Goal: Transaction & Acquisition: Purchase product/service

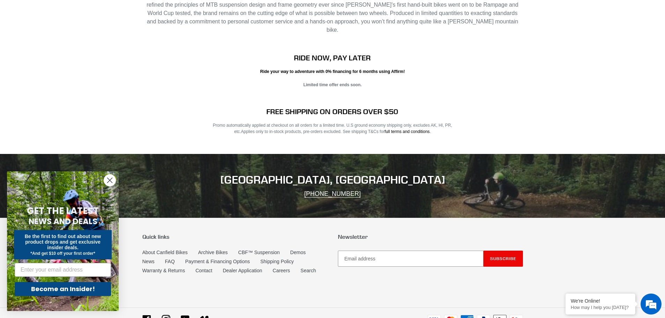
scroll to position [1417, 0]
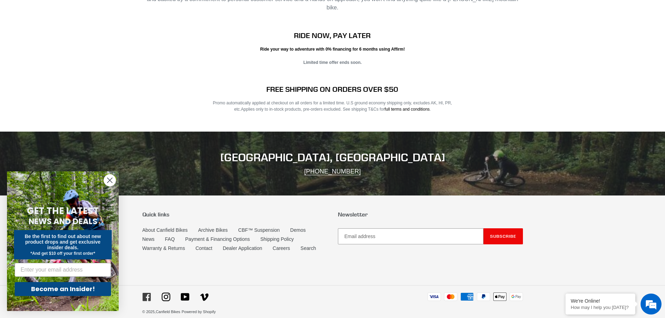
click at [146, 293] on icon at bounding box center [147, 297] width 9 height 9
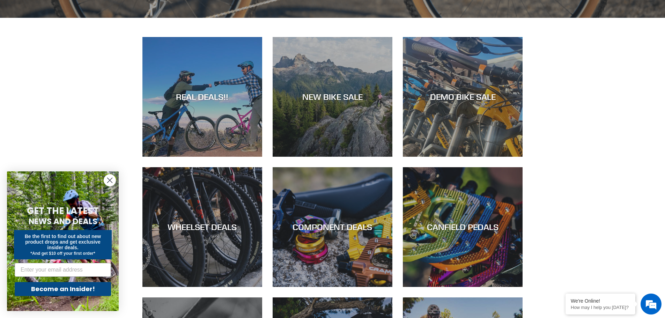
scroll to position [351, 0]
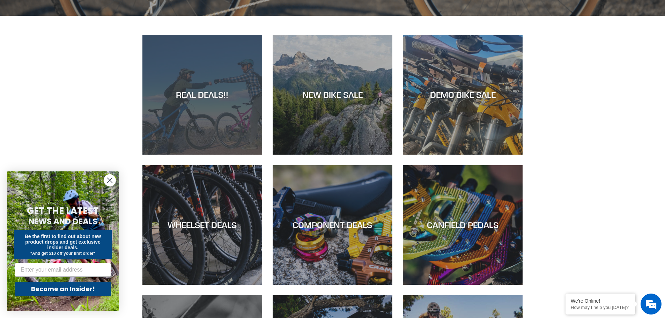
click at [194, 99] on div "REAL DEALS!!" at bounding box center [203, 95] width 120 height 10
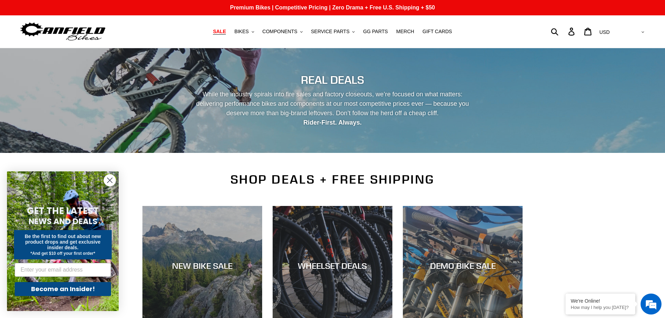
click at [226, 31] on span "SALE" at bounding box center [219, 32] width 13 height 6
click at [243, 31] on span "BIKES" at bounding box center [241, 32] width 14 height 6
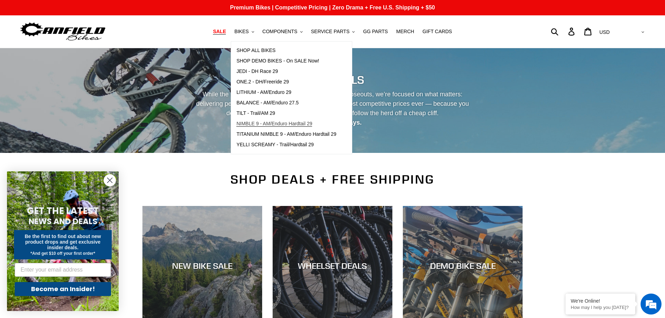
click at [268, 125] on span "NIMBLE 9 - AM/Enduro Hardtail 29" at bounding box center [274, 124] width 76 height 6
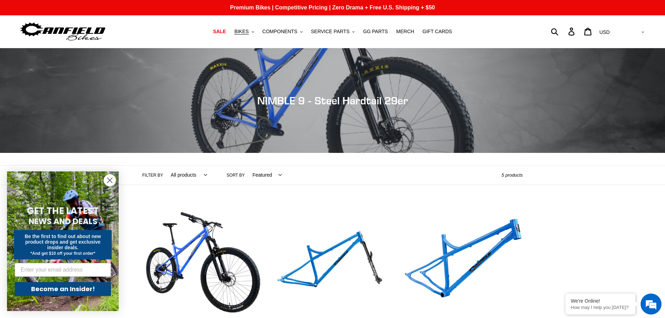
scroll to position [210, 0]
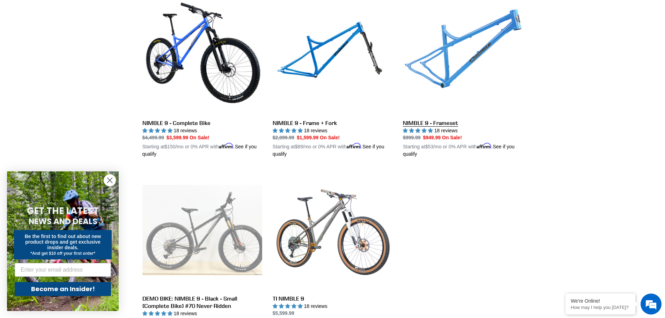
click at [442, 61] on link "NIMBLE 9 - Frameset" at bounding box center [463, 76] width 120 height 163
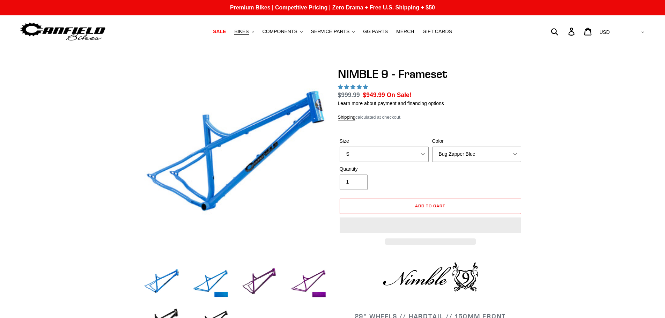
select select "highest-rating"
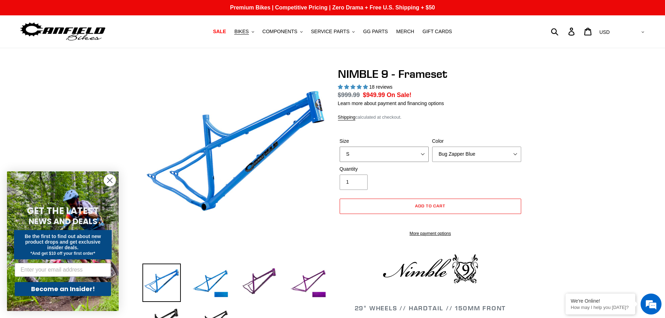
click at [423, 155] on select "S M L XL" at bounding box center [384, 154] width 89 height 15
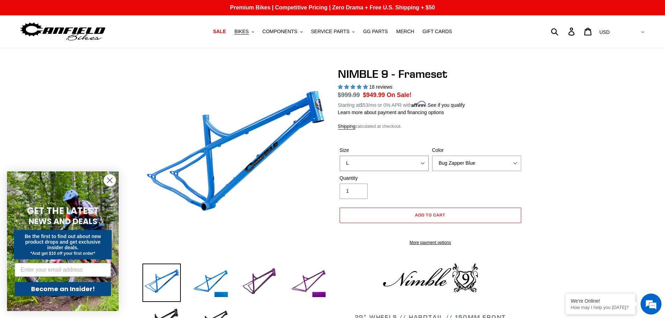
click at [340, 156] on select "S M L XL" at bounding box center [384, 163] width 89 height 15
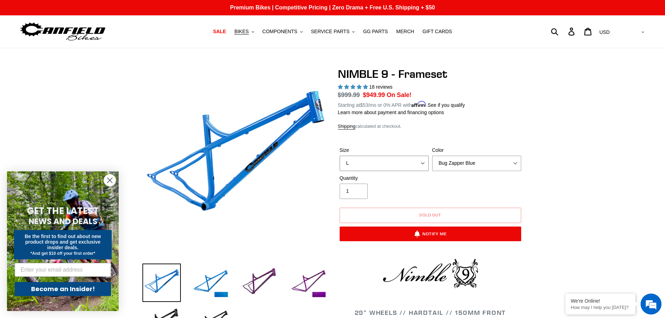
click at [423, 162] on select "S M L XL" at bounding box center [384, 163] width 89 height 15
select select "XL"
click at [340, 156] on select "S M L XL" at bounding box center [384, 163] width 89 height 15
click at [516, 162] on select "Bug Zapper Blue Purple Haze -Sold Out Galaxy Black" at bounding box center [476, 163] width 89 height 15
select select "Galaxy Black"
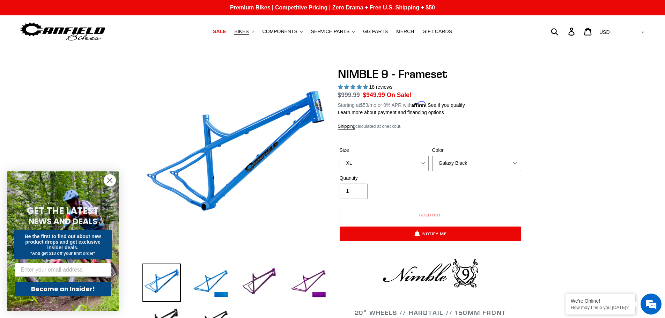
click at [432, 156] on select "Bug Zapper Blue Purple Haze -Sold Out Galaxy Black" at bounding box center [476, 163] width 89 height 15
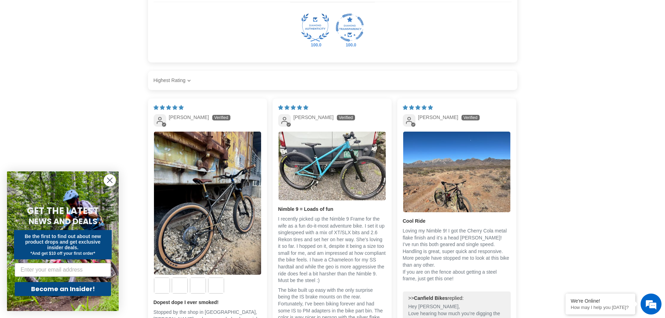
scroll to position [1048, 0]
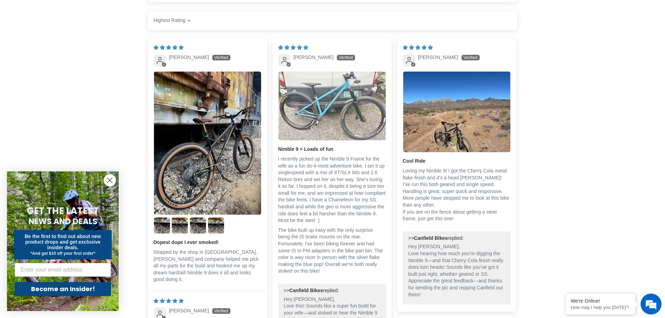
click at [289, 117] on img "Link to user picture 1" at bounding box center [332, 106] width 107 height 68
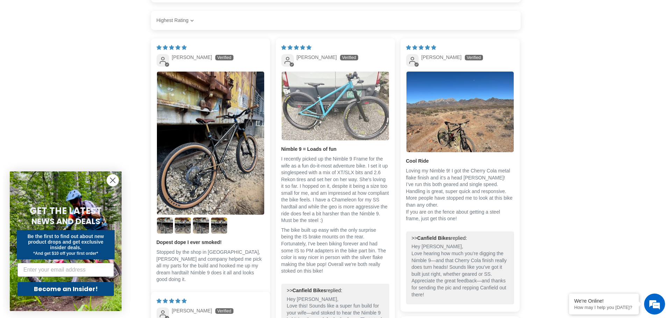
scroll to position [0, 0]
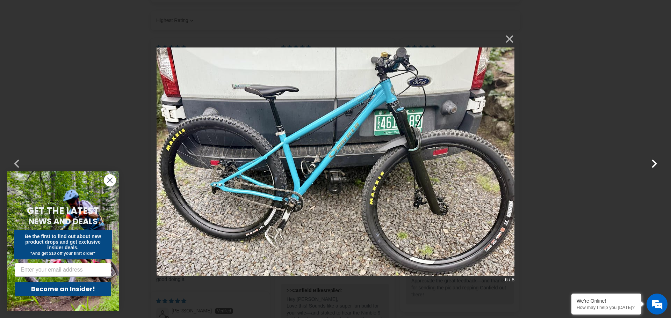
click at [653, 163] on button "button" at bounding box center [654, 159] width 17 height 17
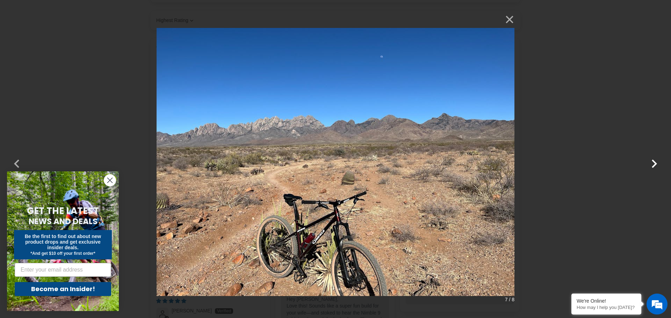
click at [653, 163] on button "button" at bounding box center [654, 159] width 17 height 17
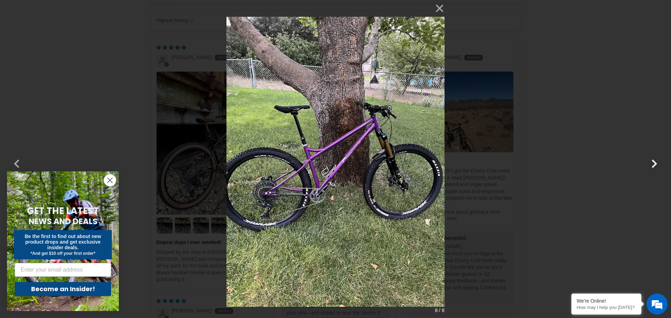
click at [653, 163] on button "button" at bounding box center [654, 159] width 17 height 17
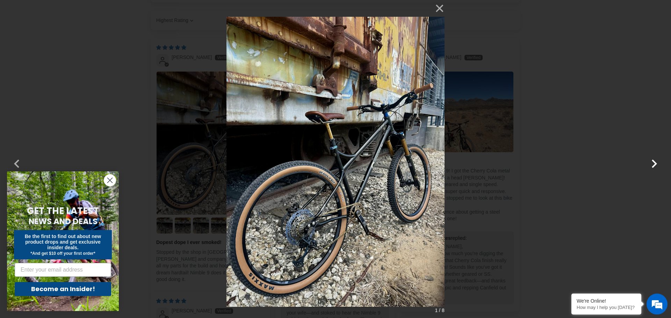
click at [653, 163] on button "button" at bounding box center [654, 159] width 17 height 17
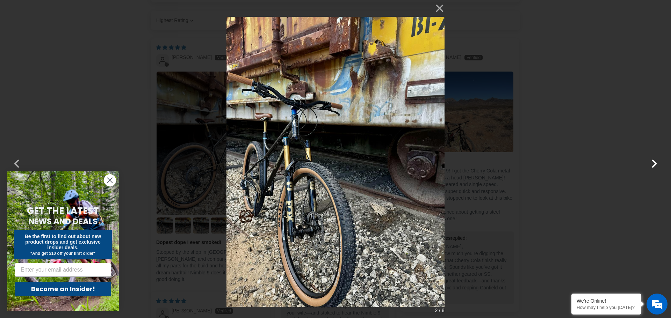
click at [654, 163] on button "button" at bounding box center [654, 159] width 17 height 17
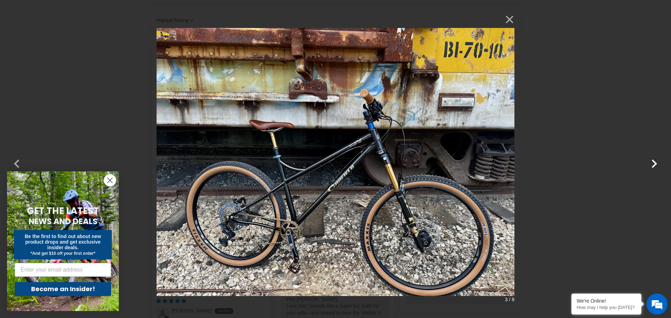
click at [654, 163] on button "button" at bounding box center [654, 159] width 17 height 17
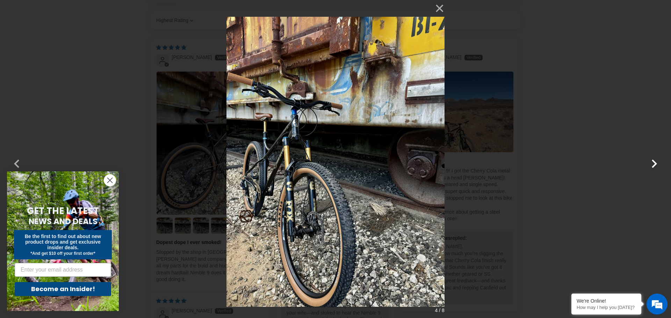
click at [654, 163] on button "button" at bounding box center [654, 159] width 17 height 17
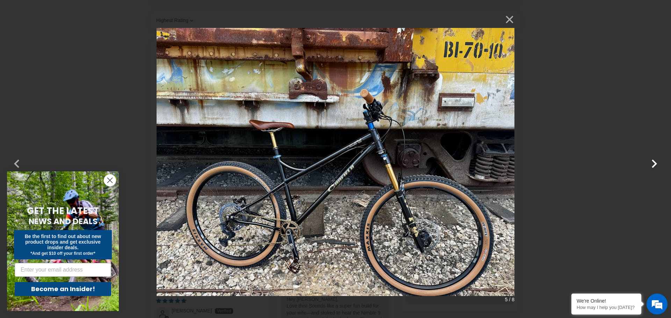
click at [654, 163] on button "button" at bounding box center [654, 159] width 17 height 17
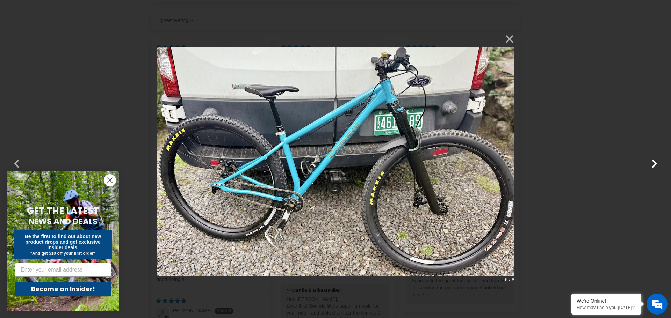
click at [656, 167] on button "button" at bounding box center [654, 159] width 17 height 17
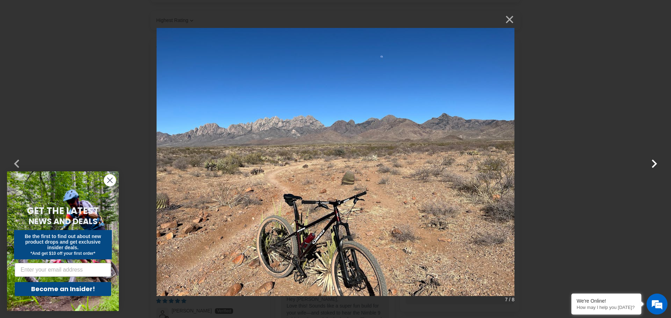
click at [655, 165] on button "button" at bounding box center [654, 159] width 17 height 17
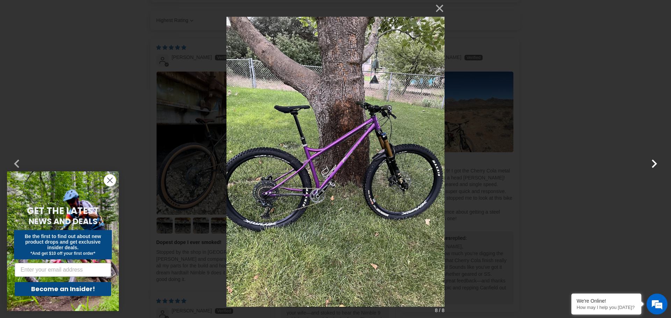
click at [655, 165] on button "button" at bounding box center [654, 159] width 17 height 17
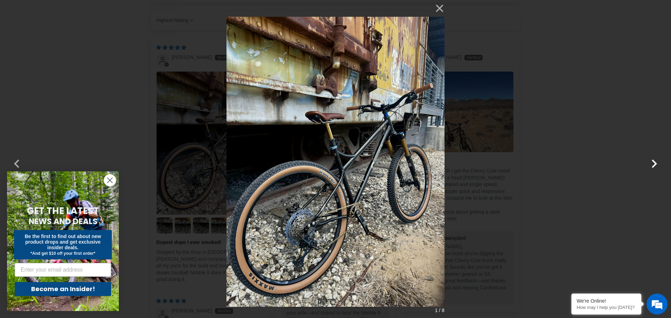
click at [655, 165] on button "button" at bounding box center [654, 159] width 17 height 17
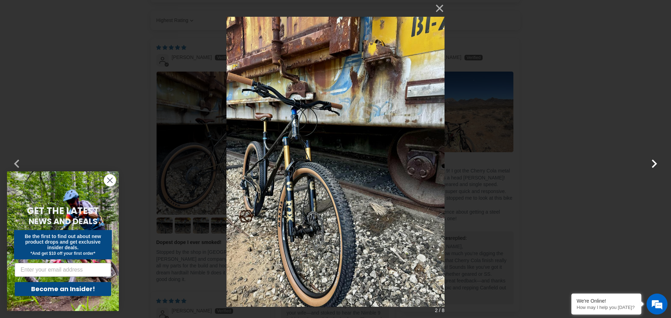
click at [655, 165] on button "button" at bounding box center [654, 159] width 17 height 17
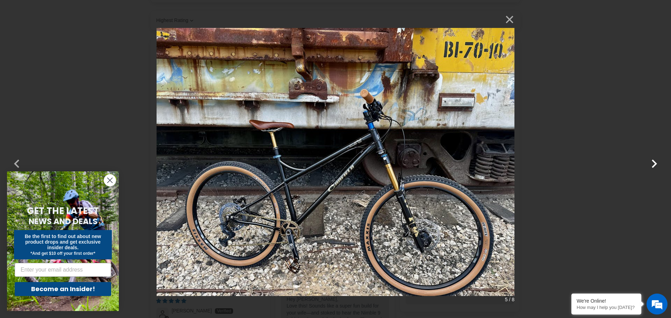
click at [655, 165] on button "button" at bounding box center [654, 159] width 17 height 17
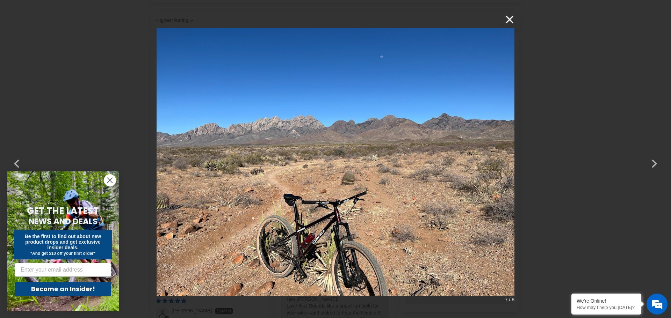
click at [511, 17] on button "×" at bounding box center [505, 19] width 17 height 17
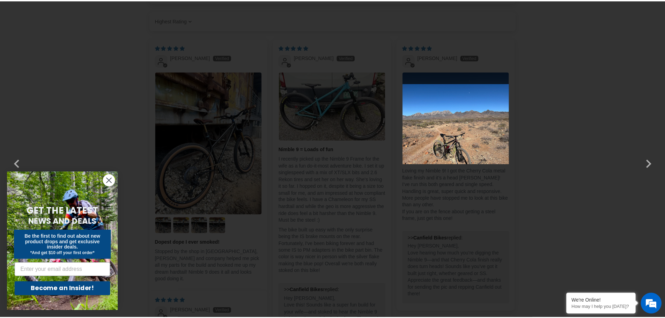
scroll to position [1048, 0]
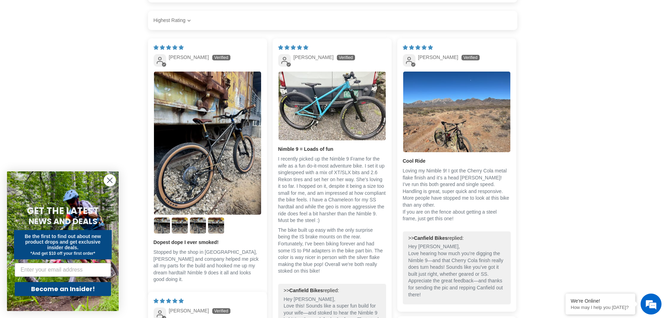
click at [110, 178] on circle "Close dialog" at bounding box center [110, 181] width 12 height 12
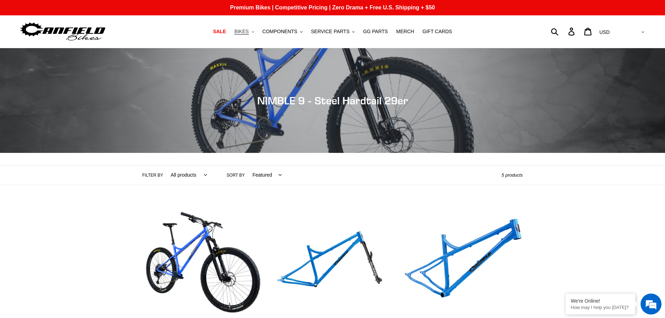
click at [249, 34] on span "BIKES" at bounding box center [241, 32] width 14 height 6
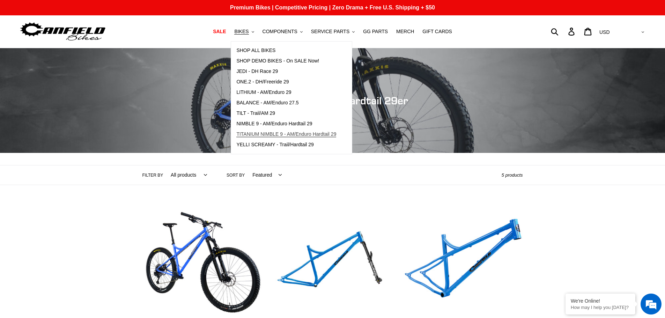
click at [279, 133] on span "TITANIUM NIMBLE 9 - AM/Enduro Hardtail 29" at bounding box center [286, 134] width 100 height 6
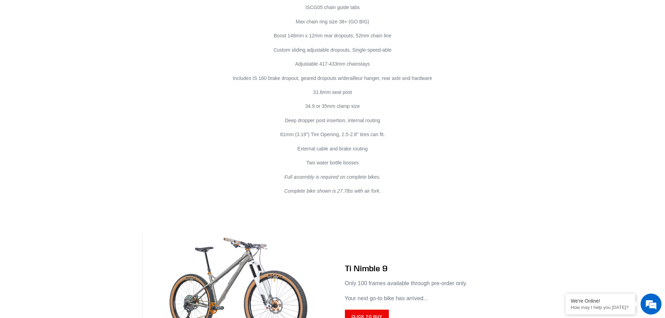
scroll to position [3738, 0]
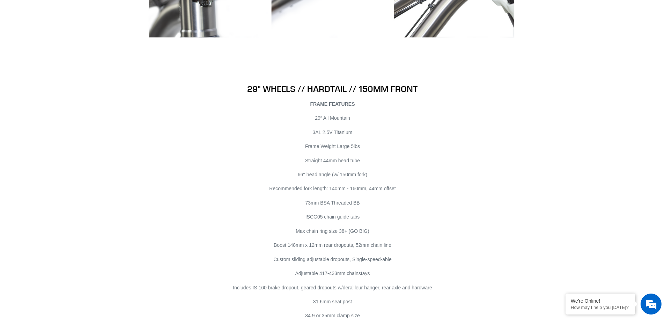
drag, startPoint x: 498, startPoint y: 229, endPoint x: 472, endPoint y: 170, distance: 64.6
click at [472, 170] on div "29" WHEELS // HARDTAIL // 150MM FRONT FRAME FEATURES 29″ All Mountain 3AL 2.5V …" at bounding box center [327, 244] width 391 height 321
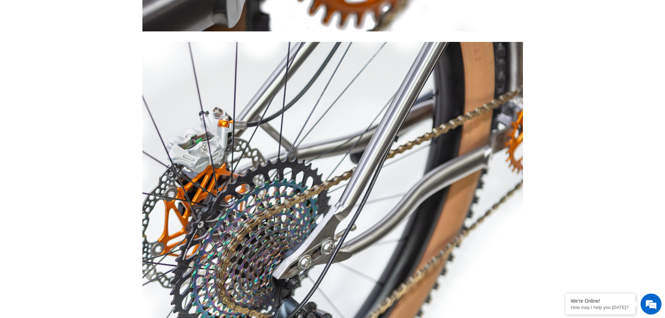
scroll to position [2585, 0]
